Goal: Use online tool/utility: Utilize a website feature to perform a specific function

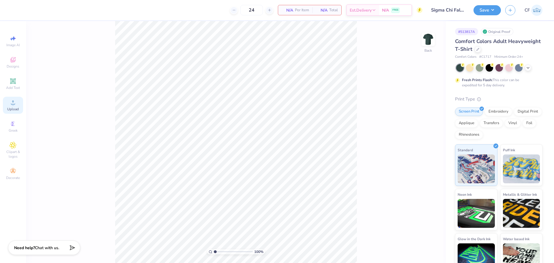
click at [9, 107] on span "Upload" at bounding box center [13, 109] width 12 height 5
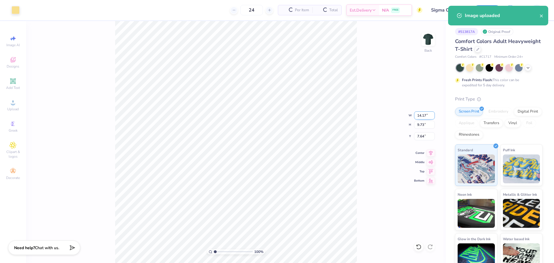
click at [418, 115] on input "14.17" at bounding box center [424, 115] width 21 height 8
type input "3.50"
type input "2.40"
type input "11.30"
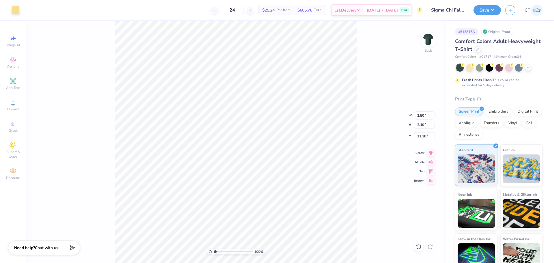
type input "3.00"
click at [424, 114] on input "3.50" at bounding box center [424, 115] width 21 height 8
type input "3.00"
type input "2.06"
type input "3.17"
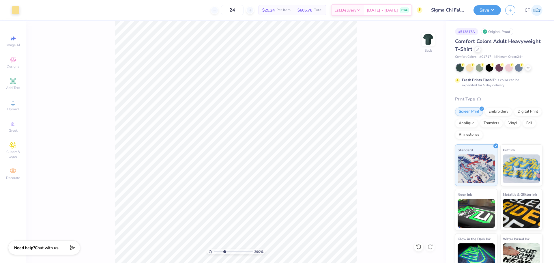
drag, startPoint x: 216, startPoint y: 251, endPoint x: 225, endPoint y: 250, distance: 9.0
type input "3.5"
click at [225, 250] on input "range" at bounding box center [233, 251] width 39 height 5
type input "3.00"
click at [12, 83] on icon at bounding box center [12, 80] width 5 height 5
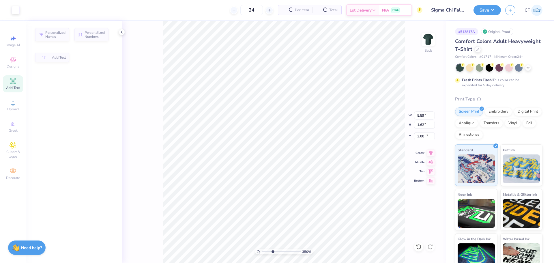
type input "5.59"
type input "1.62"
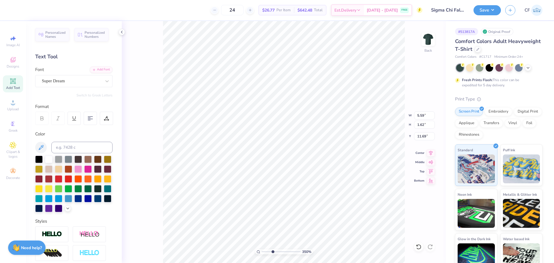
type input "6.10"
click at [93, 70] on div "Add Font" at bounding box center [101, 69] width 23 height 7
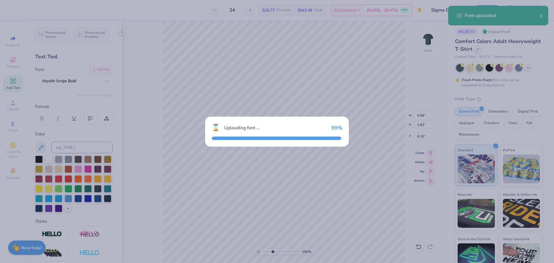
type input "4.98"
type input "1.57"
type input "6.12"
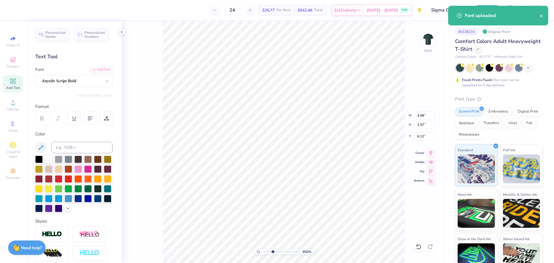
type input "1.94"
type input "0.61"
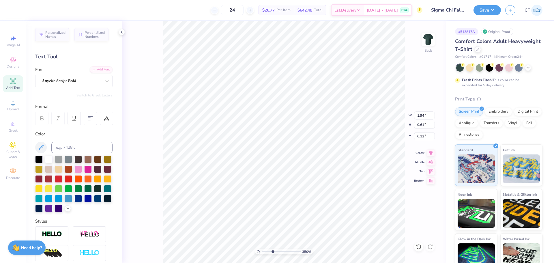
scroll to position [5, 2]
type textarea "Fall Rush 2025"
type input "5.98"
click at [91, 149] on input at bounding box center [81, 148] width 61 height 12
type input "1205"
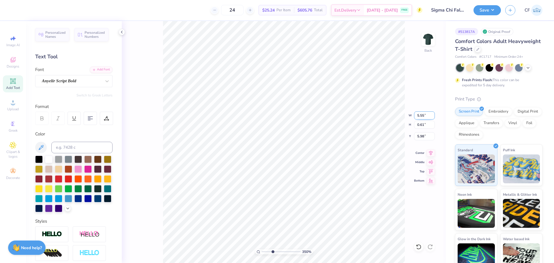
click at [423, 112] on input "5.55" at bounding box center [424, 115] width 21 height 8
click at [420, 115] on input "5.55" at bounding box center [424, 115] width 21 height 8
type input "3.00"
type input "0.33"
type input "6.12"
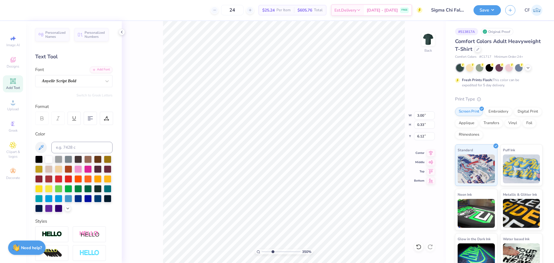
type input "4.73"
type input "2.06"
type input "3.00"
click at [309, 197] on li "Group" at bounding box center [315, 199] width 45 height 11
drag, startPoint x: 254, startPoint y: 245, endPoint x: 222, endPoint y: 234, distance: 33.8
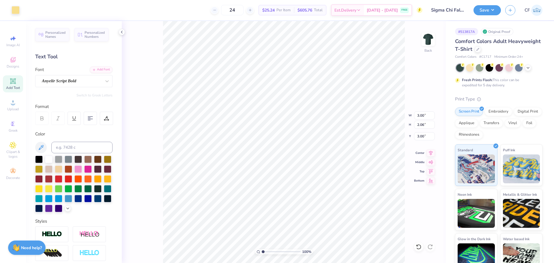
type input "1"
click at [262, 249] on input "range" at bounding box center [281, 251] width 39 height 5
click at [429, 42] on img at bounding box center [428, 39] width 23 height 23
click at [10, 103] on icon at bounding box center [13, 102] width 7 height 7
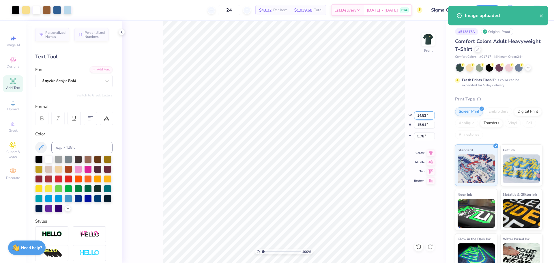
click at [424, 115] on input "14.53" at bounding box center [424, 115] width 21 height 8
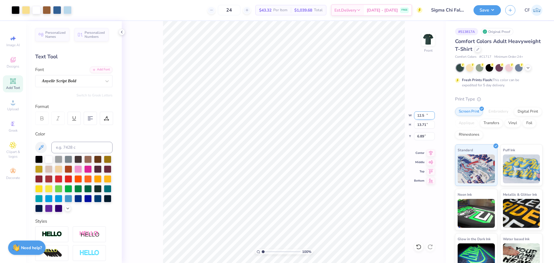
type input "12.50"
type input "13.71"
click at [422, 136] on input "6.89" at bounding box center [424, 136] width 21 height 8
type input "3.00"
click at [492, 11] on button "Save" at bounding box center [486, 9] width 27 height 10
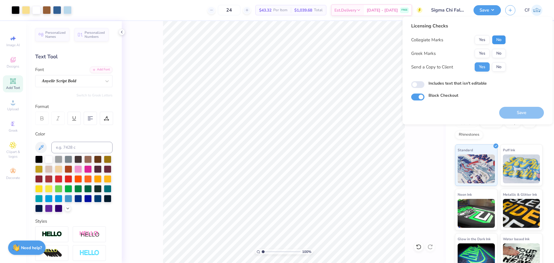
click at [498, 42] on button "No" at bounding box center [499, 39] width 14 height 9
click at [487, 51] on button "Yes" at bounding box center [482, 53] width 15 height 9
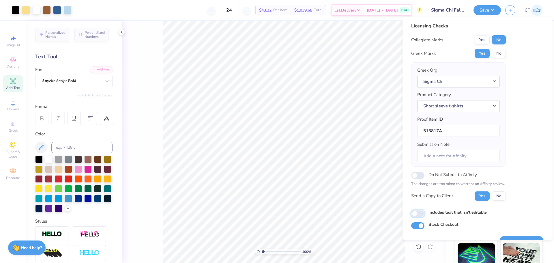
click at [420, 213] on input "Includes text that isn't editable" at bounding box center [417, 213] width 13 height 7
checkbox input "true"
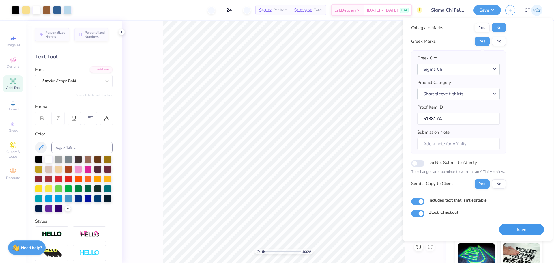
click at [510, 226] on button "Save" at bounding box center [521, 230] width 45 height 12
